Goal: Information Seeking & Learning: Learn about a topic

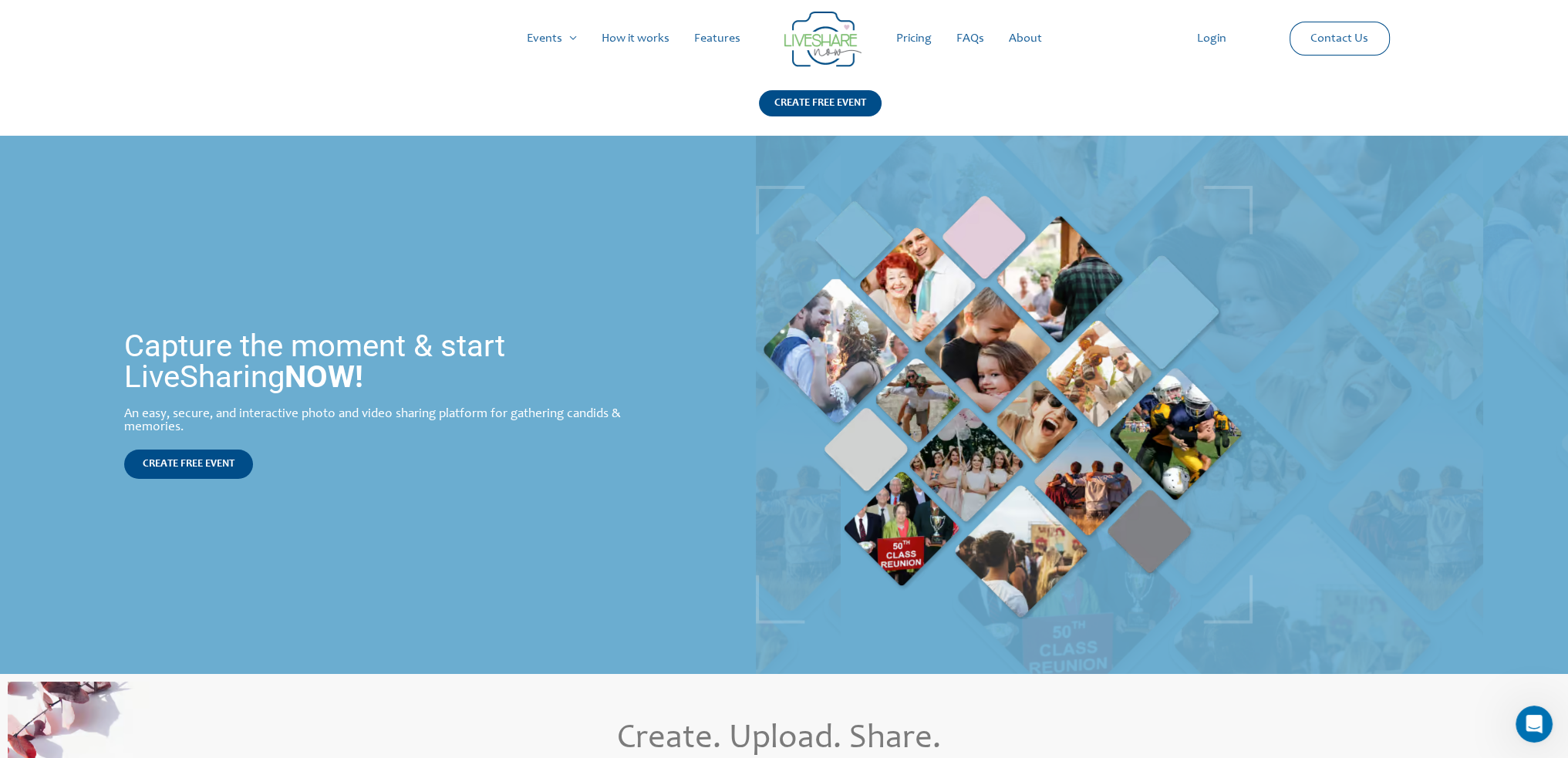
click at [640, 37] on link "How it works" at bounding box center [635, 38] width 93 height 50
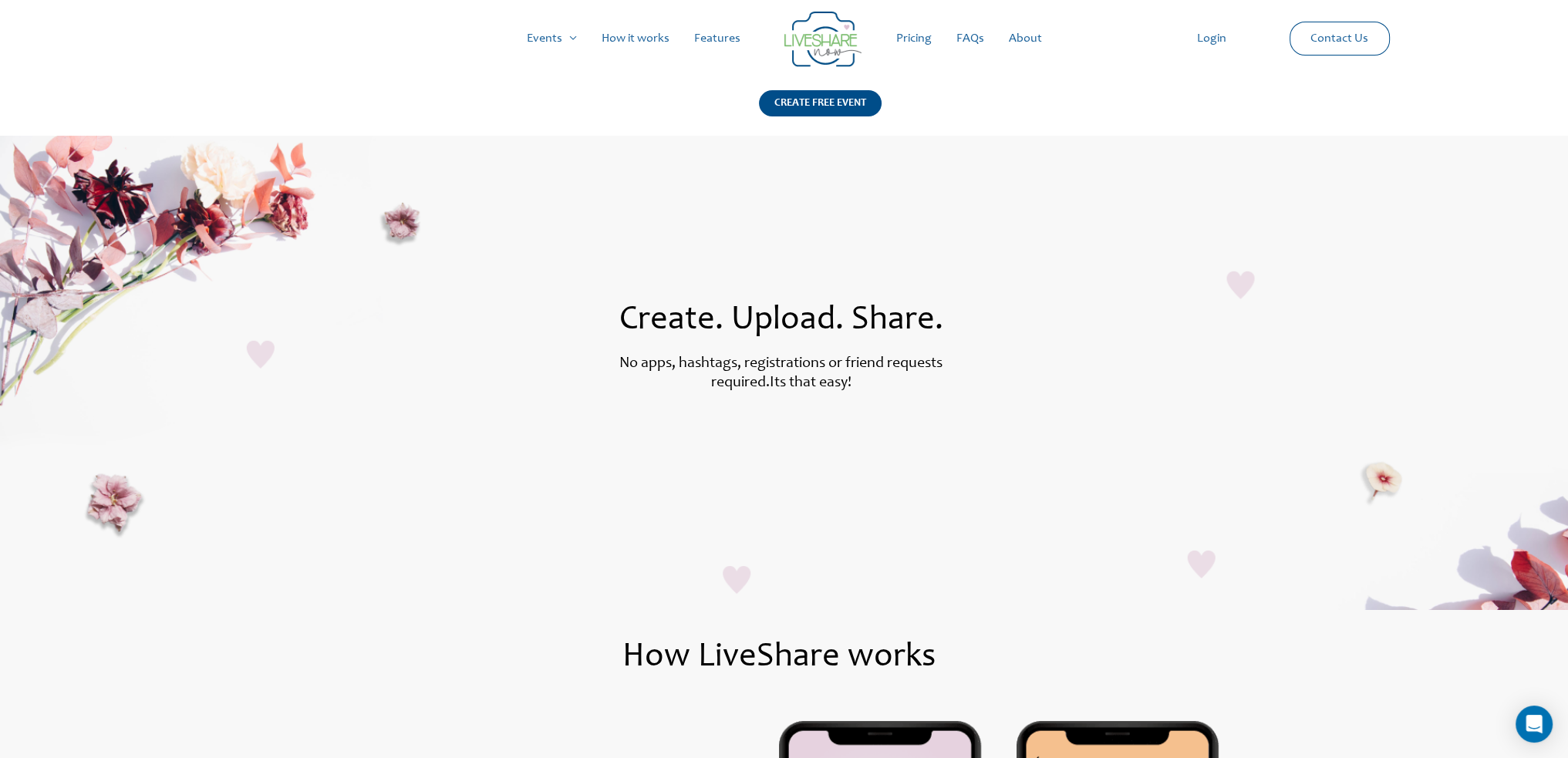
click at [716, 41] on link "Features" at bounding box center [717, 38] width 71 height 50
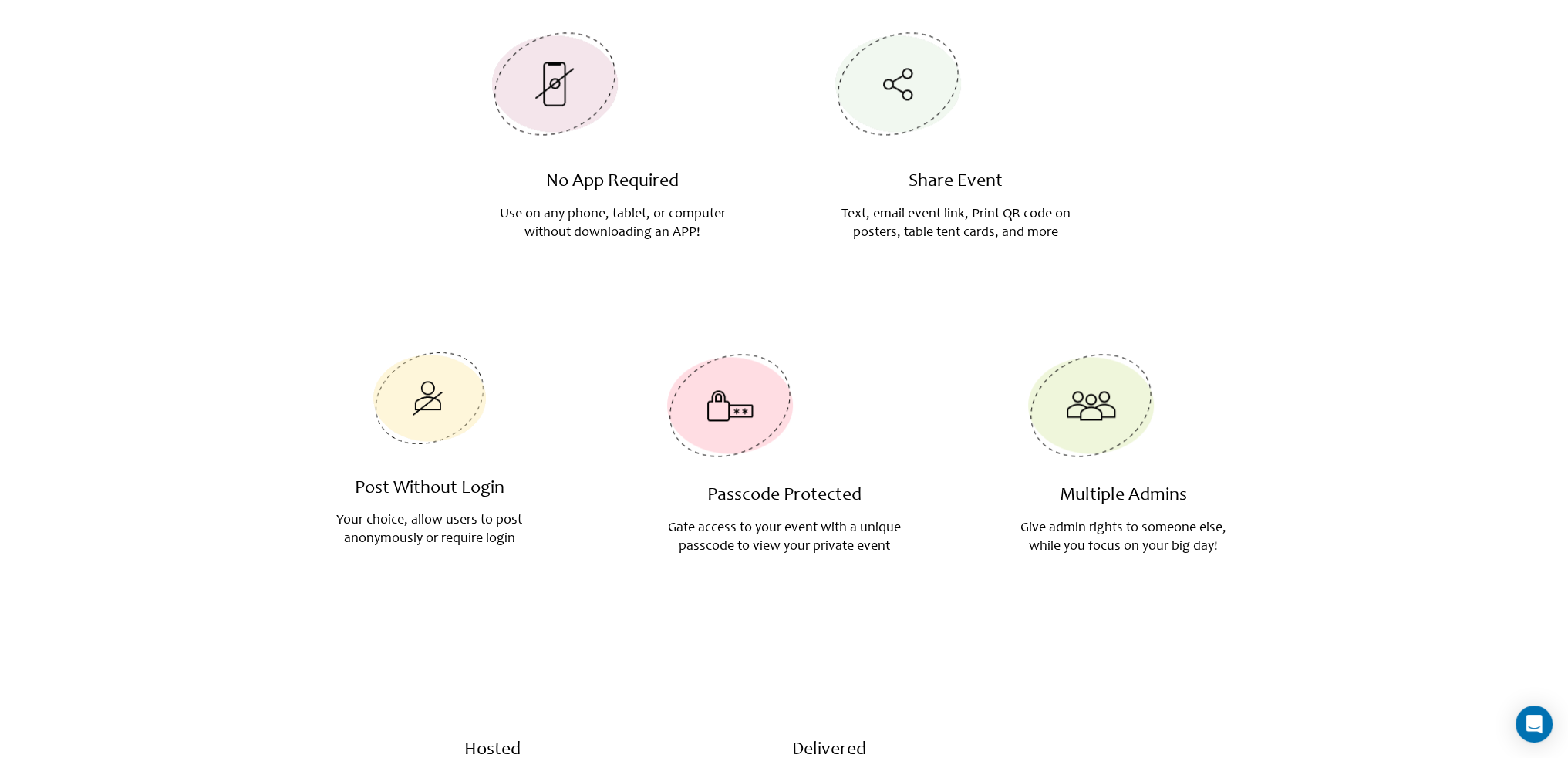
scroll to position [3008, 0]
